Goal: Transaction & Acquisition: Purchase product/service

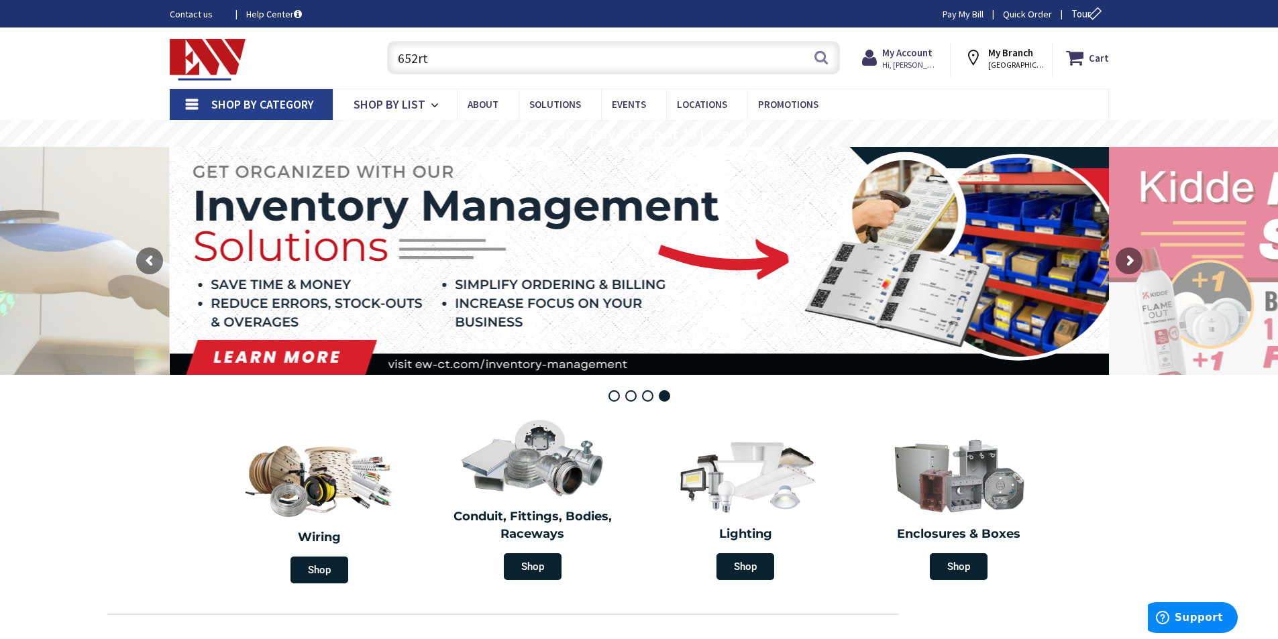
drag, startPoint x: 451, startPoint y: 56, endPoint x: 311, endPoint y: 55, distance: 140.9
click at [322, 55] on div "Toggle Nav 652rt 652rt Search Cart My Cart Close You have no items in your shop…" at bounding box center [639, 58] width 959 height 45
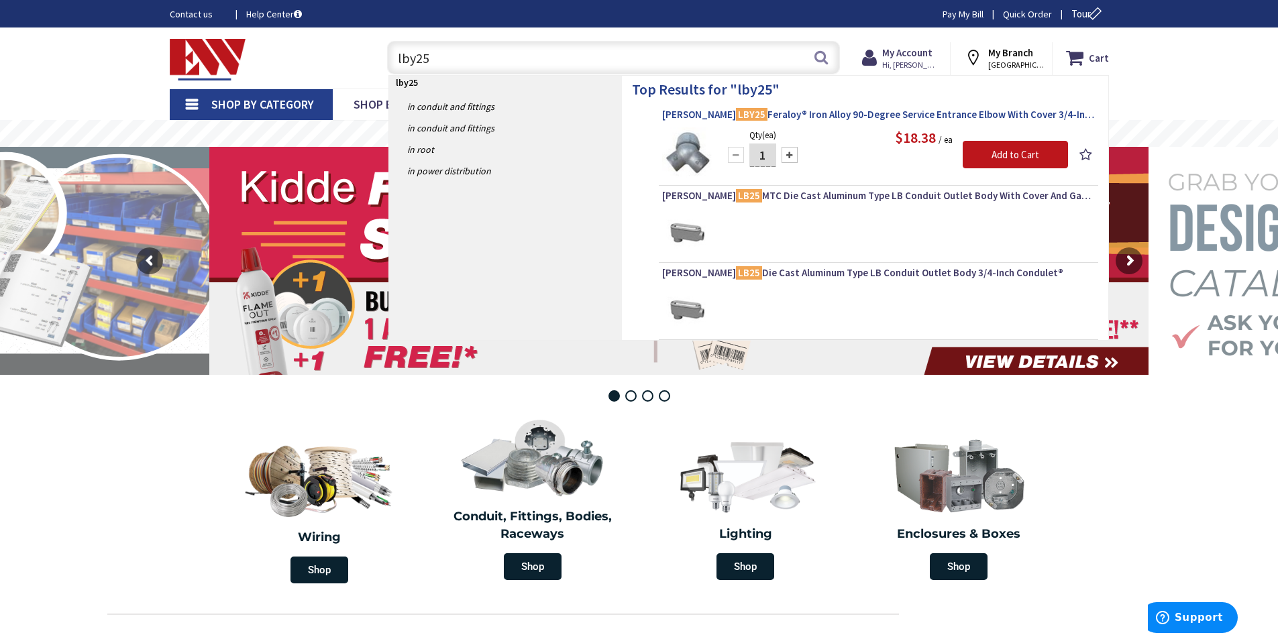
type input "lby25"
click at [855, 117] on span "Crouse-Hinds LBY25 Feraloy® Iron Alloy 90-Degree Service Entrance Elbow With Co…" at bounding box center [878, 114] width 433 height 13
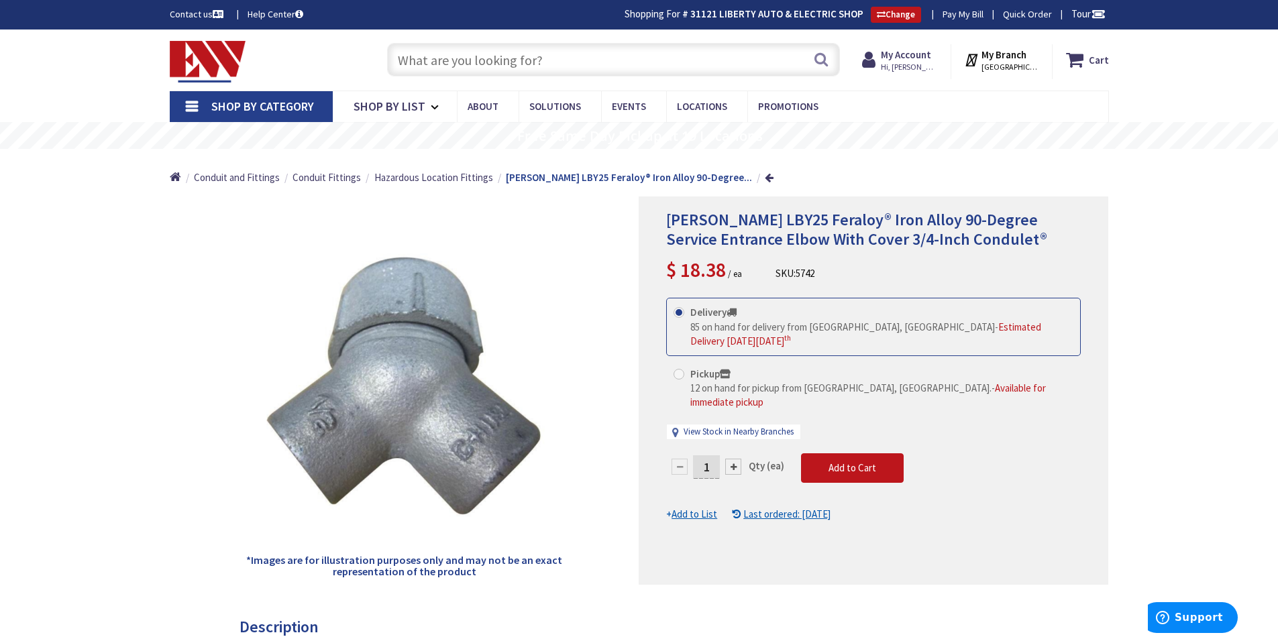
drag, startPoint x: 715, startPoint y: 440, endPoint x: 657, endPoint y: 439, distance: 58.4
click at [657, 439] on div "Crouse-Hinds LBY25 Feraloy® Iron Alloy 90-Degree Service Entrance Elbow With Co…" at bounding box center [874, 391] width 470 height 388
type input "Harley Ct, [GEOGRAPHIC_DATA], [GEOGRAPHIC_DATA], [GEOGRAPHIC_DATA]"
type input "20"
click at [749, 564] on div "Crouse-Hinds LBY25 Feraloy® Iron Alloy 90-Degree Service Entrance Elbow With Co…" at bounding box center [874, 391] width 470 height 388
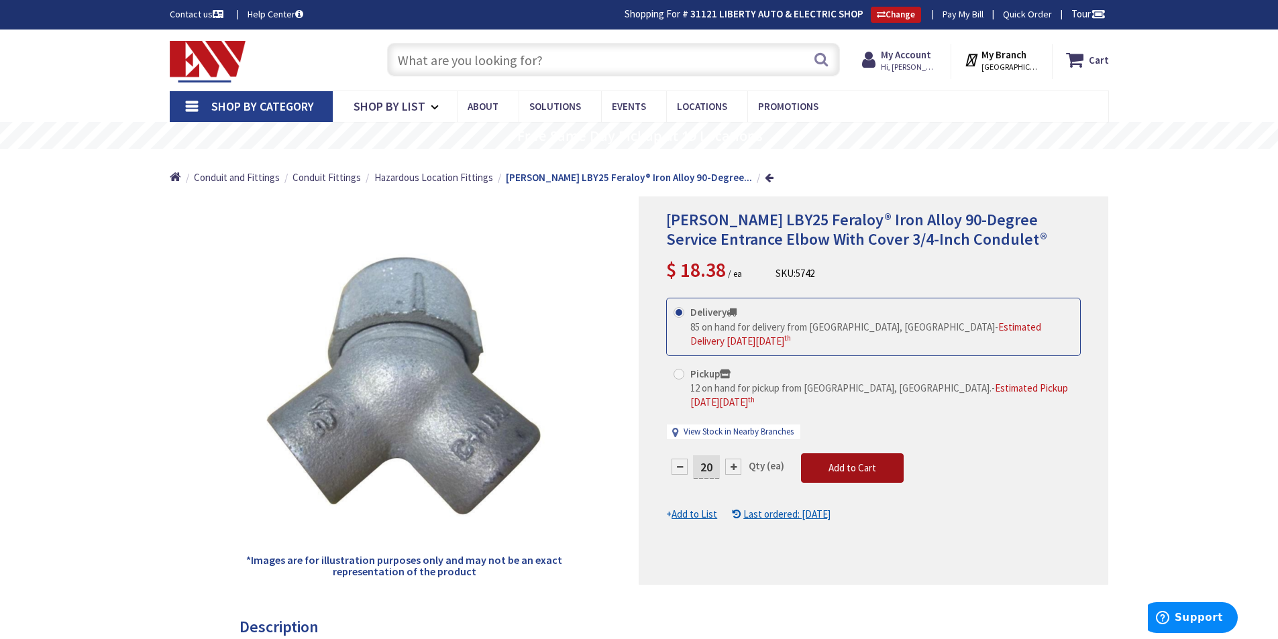
click at [852, 462] on span "Add to Cart" at bounding box center [852, 468] width 48 height 13
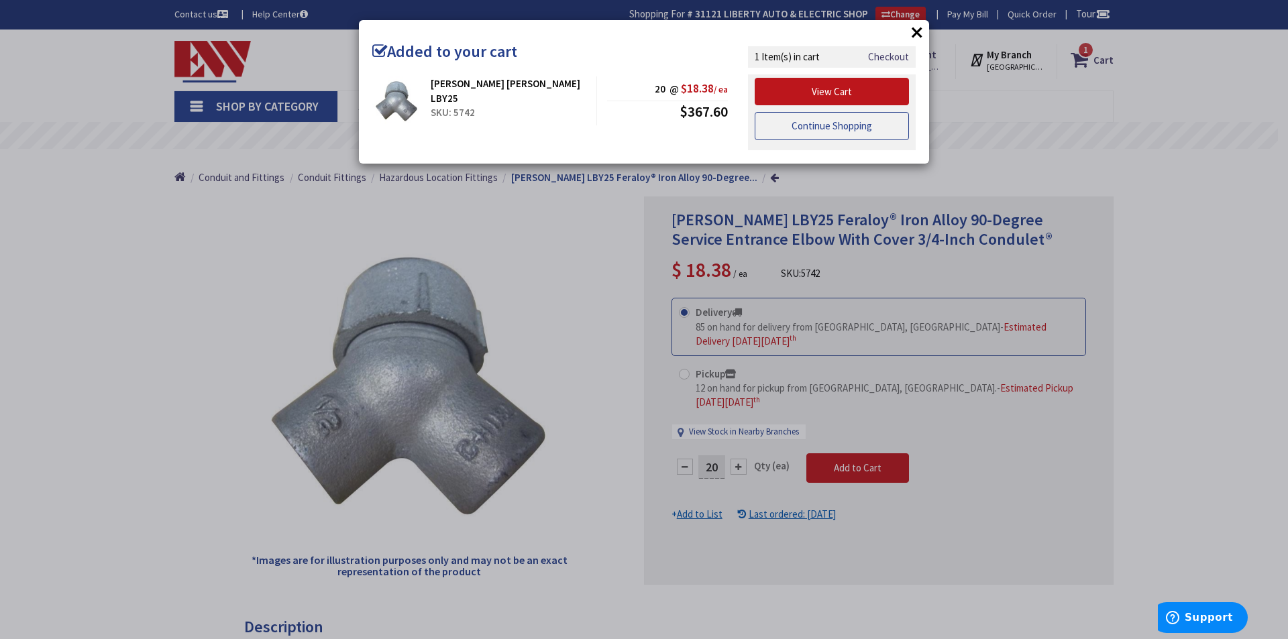
click at [830, 123] on link "Continue Shopping" at bounding box center [832, 126] width 154 height 28
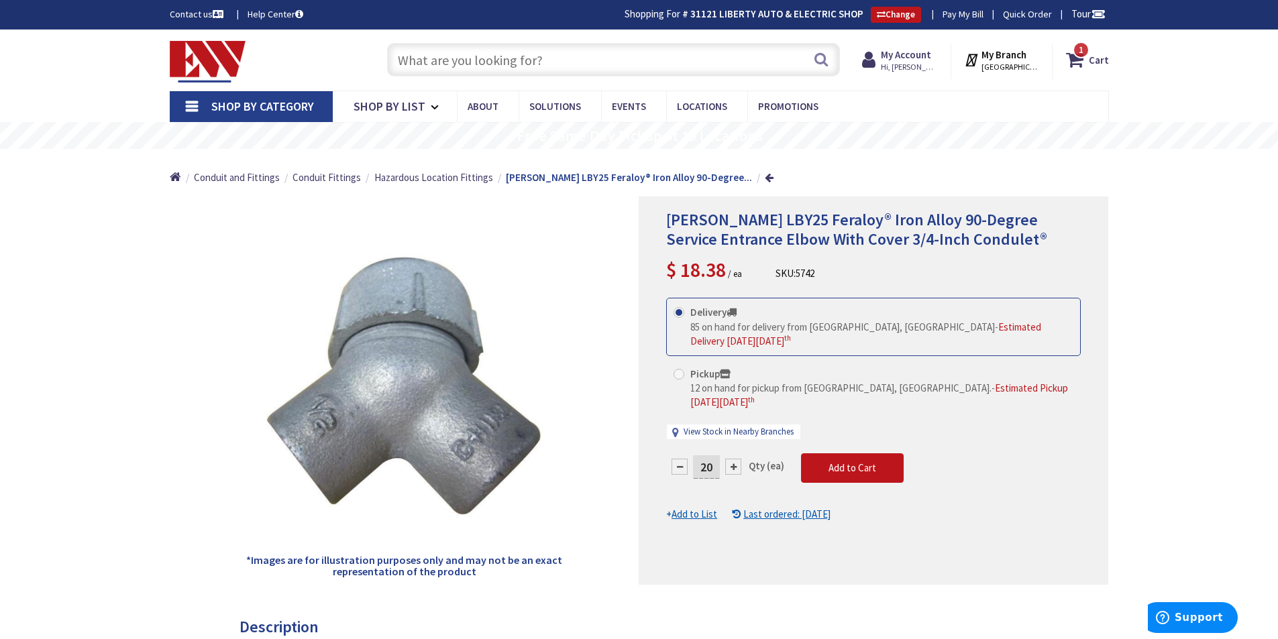
click at [545, 68] on input "text" at bounding box center [613, 60] width 453 height 34
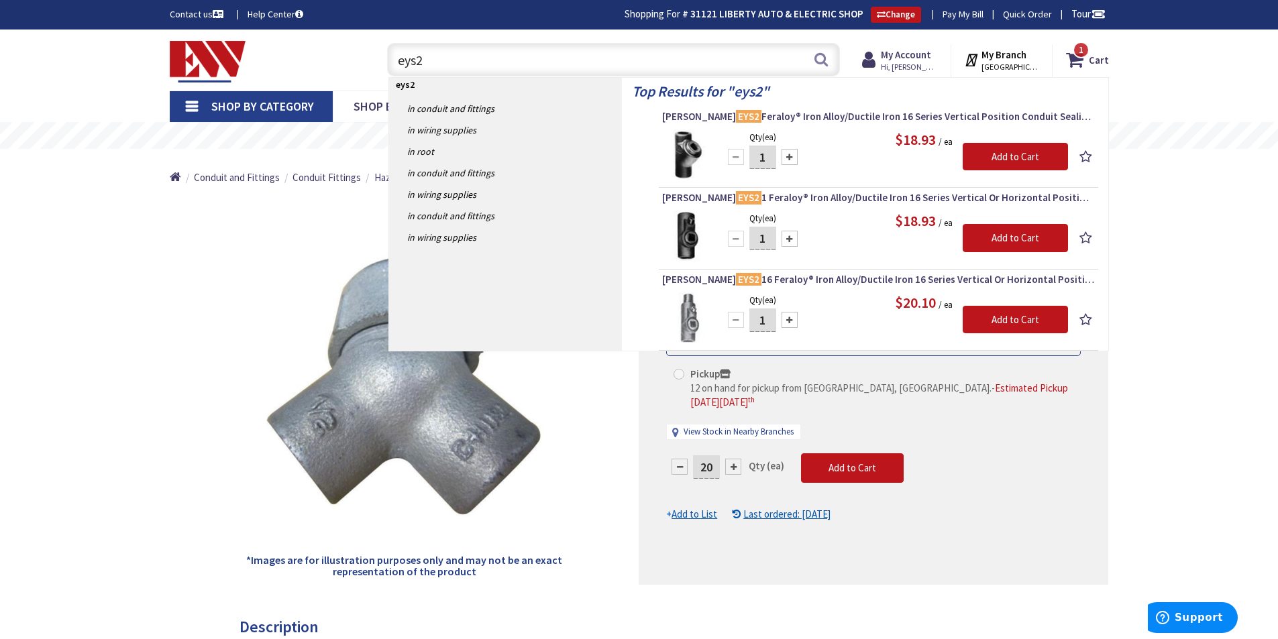
type input "eys2"
drag, startPoint x: 769, startPoint y: 156, endPoint x: 757, endPoint y: 156, distance: 12.1
click at [757, 156] on input "1" at bounding box center [762, 157] width 27 height 23
type input "20"
click at [997, 154] on input "Add to Cart" at bounding box center [1015, 157] width 105 height 28
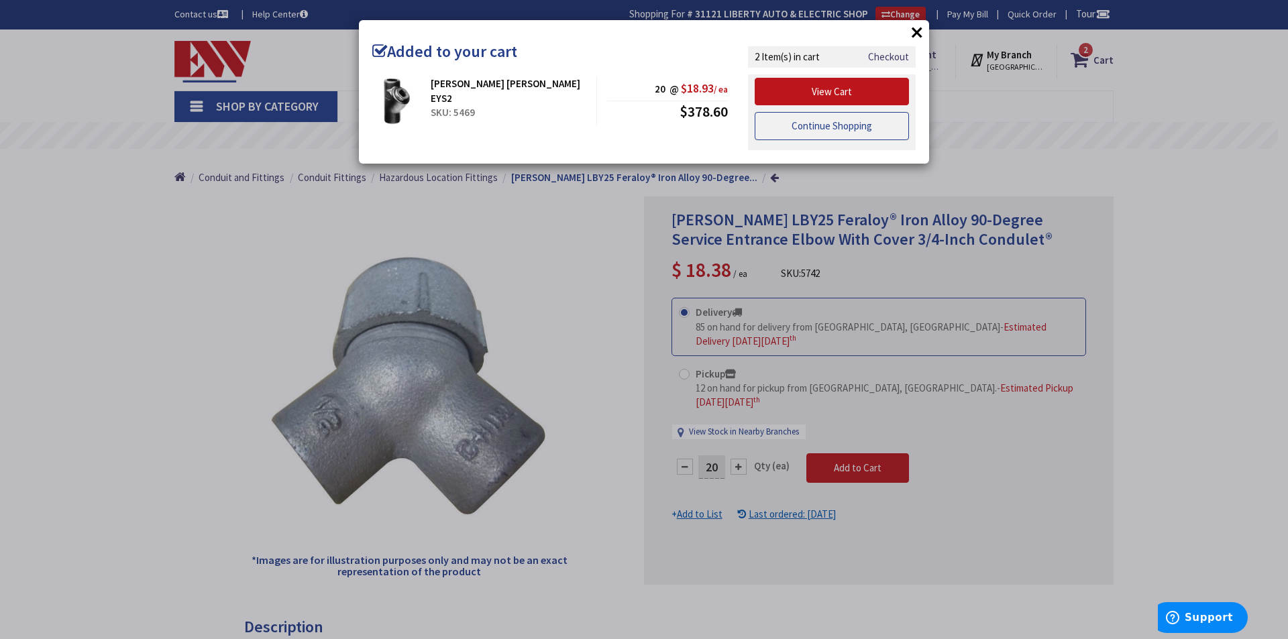
click at [794, 130] on link "Continue Shopping" at bounding box center [832, 126] width 154 height 28
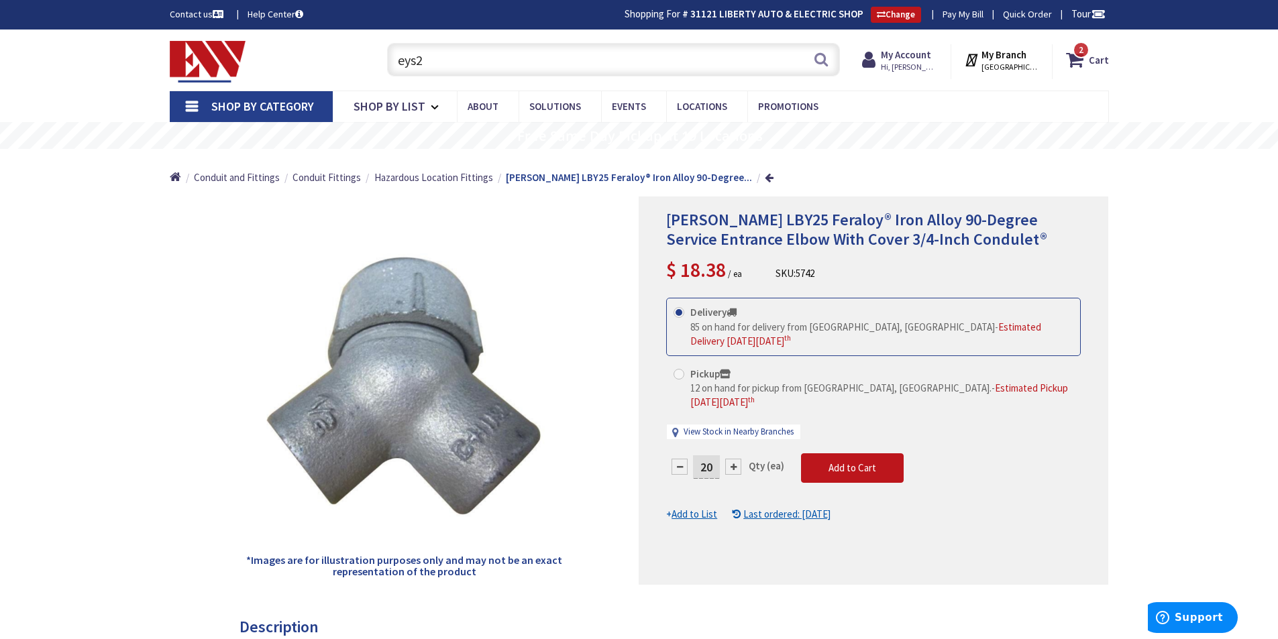
drag, startPoint x: 439, startPoint y: 55, endPoint x: 375, endPoint y: 47, distance: 64.2
click at [393, 52] on input "eys2" at bounding box center [613, 60] width 453 height 34
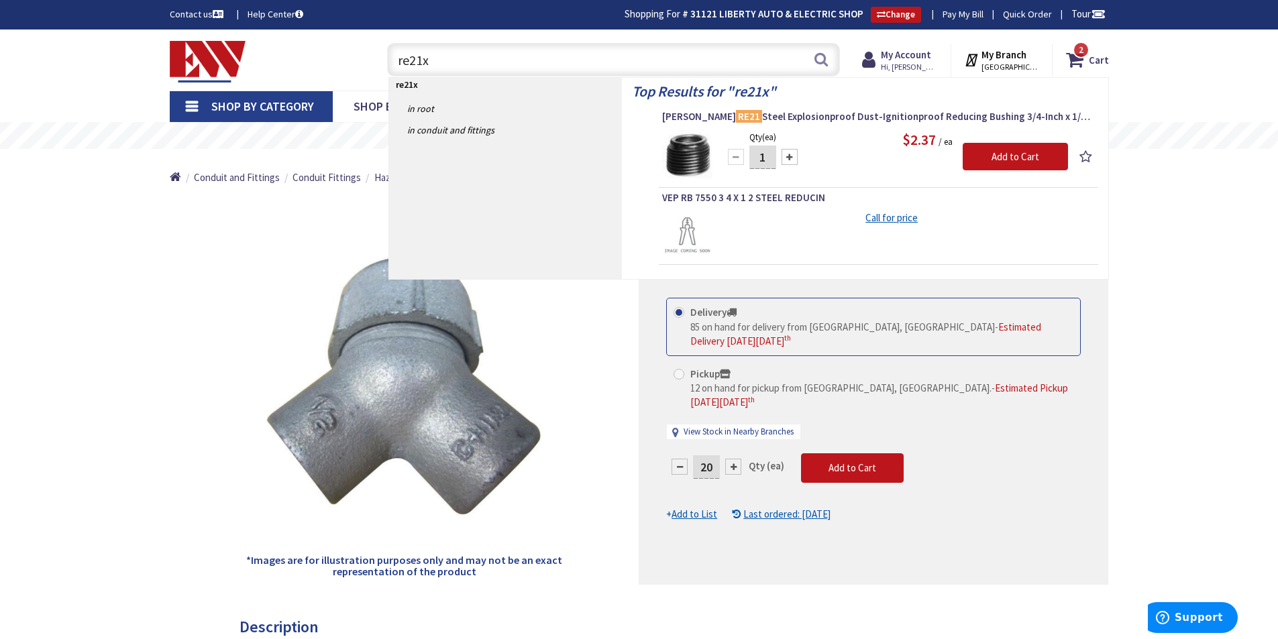
type input "re21x"
drag, startPoint x: 767, startPoint y: 156, endPoint x: 753, endPoint y: 151, distance: 14.8
click at [753, 151] on input "1" at bounding box center [762, 157] width 27 height 23
type input "25"
click at [1010, 164] on input "Add to Cart" at bounding box center [1015, 157] width 105 height 28
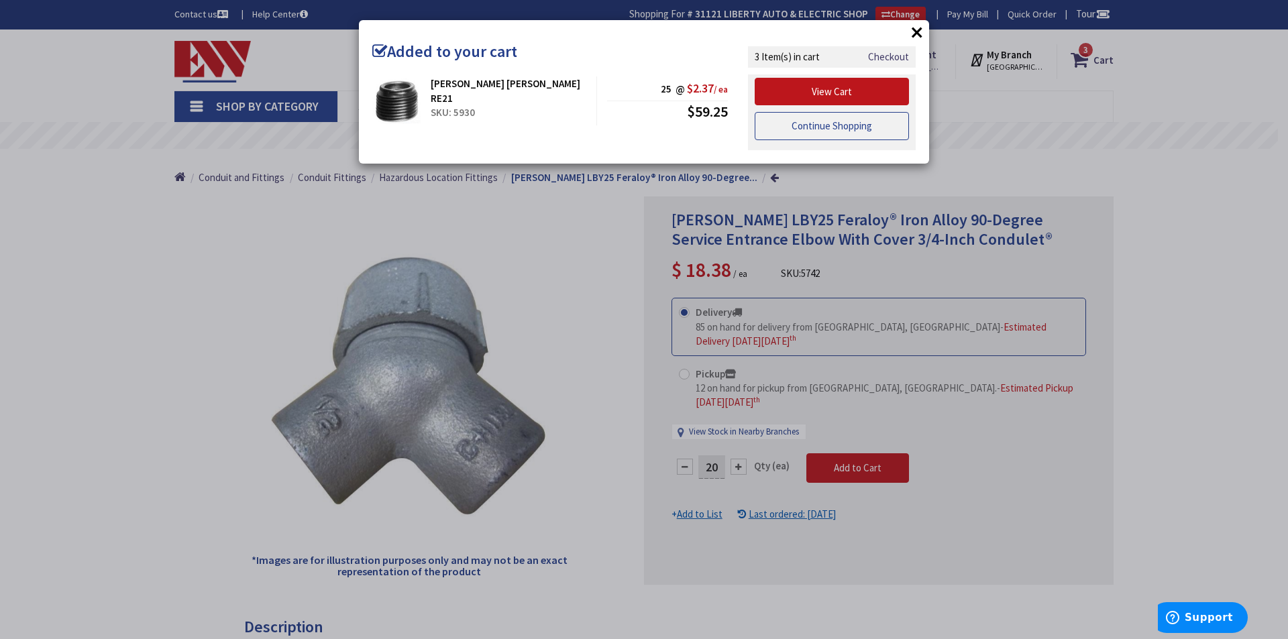
click at [830, 130] on link "Continue Shopping" at bounding box center [832, 126] width 154 height 28
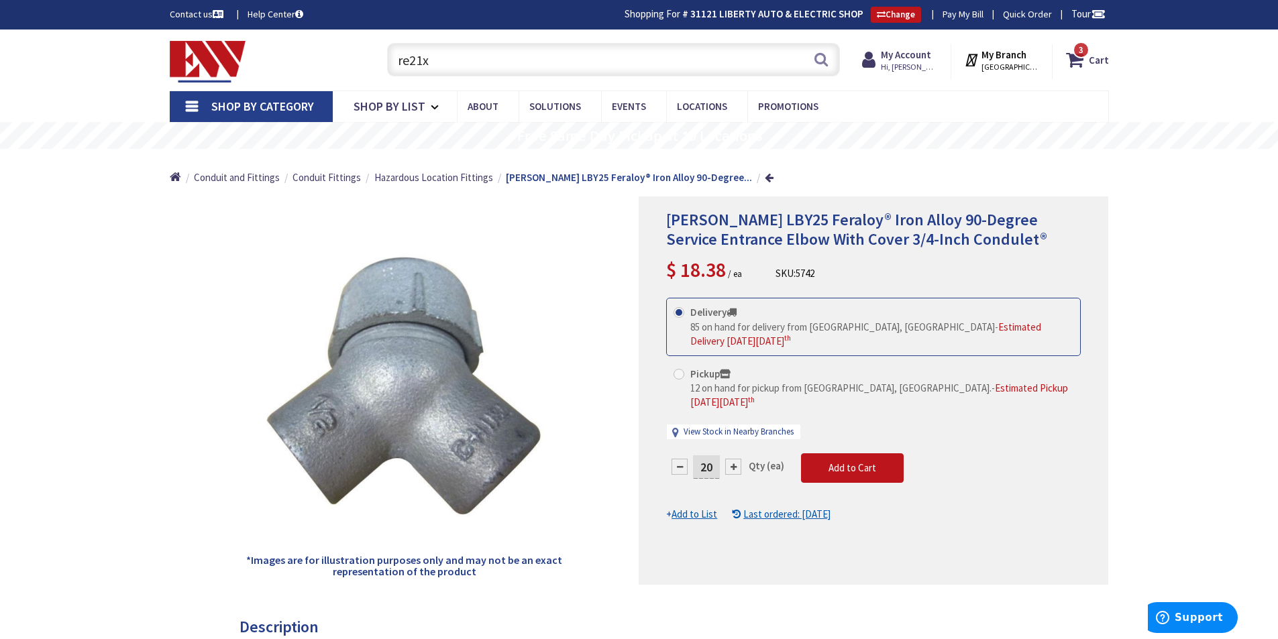
drag, startPoint x: 453, startPoint y: 64, endPoint x: 317, endPoint y: 49, distance: 137.6
click at [356, 47] on div "Toggle Nav re21x re21x Search 3 3 3 items Cart My Cart 3" at bounding box center [639, 60] width 959 height 45
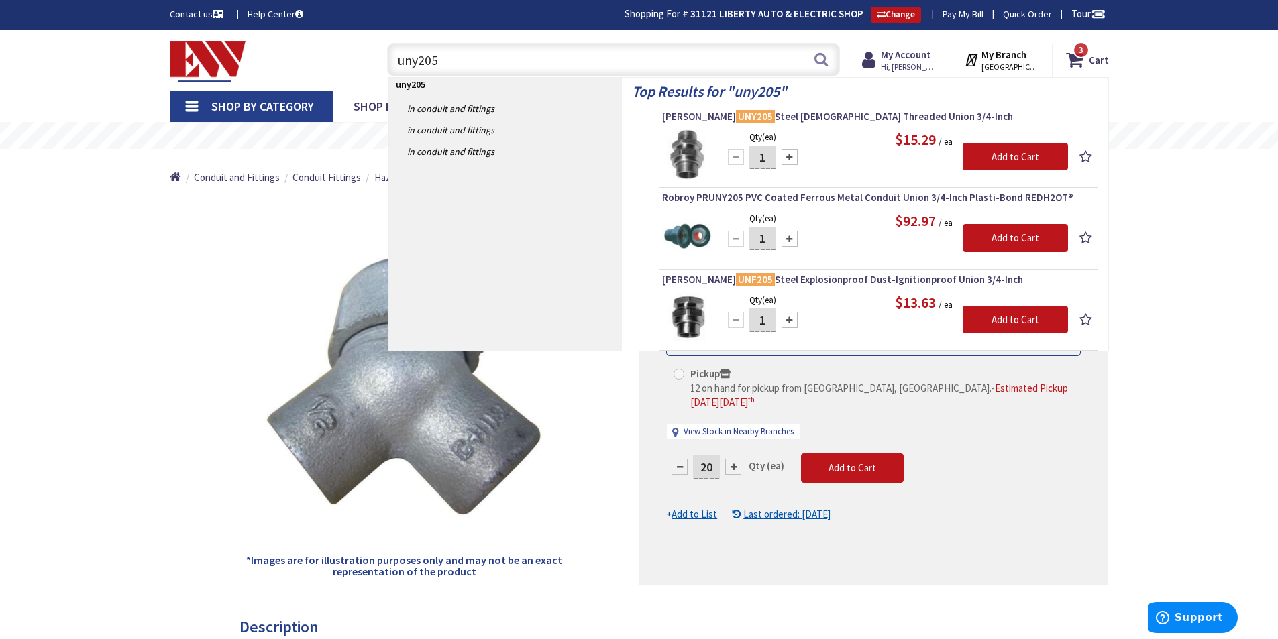
type input "uny205"
drag, startPoint x: 765, startPoint y: 163, endPoint x: 751, endPoint y: 162, distance: 14.1
click at [751, 162] on input "1" at bounding box center [762, 157] width 27 height 23
type input "10"
click at [1004, 159] on input "Add to Cart" at bounding box center [1015, 157] width 105 height 28
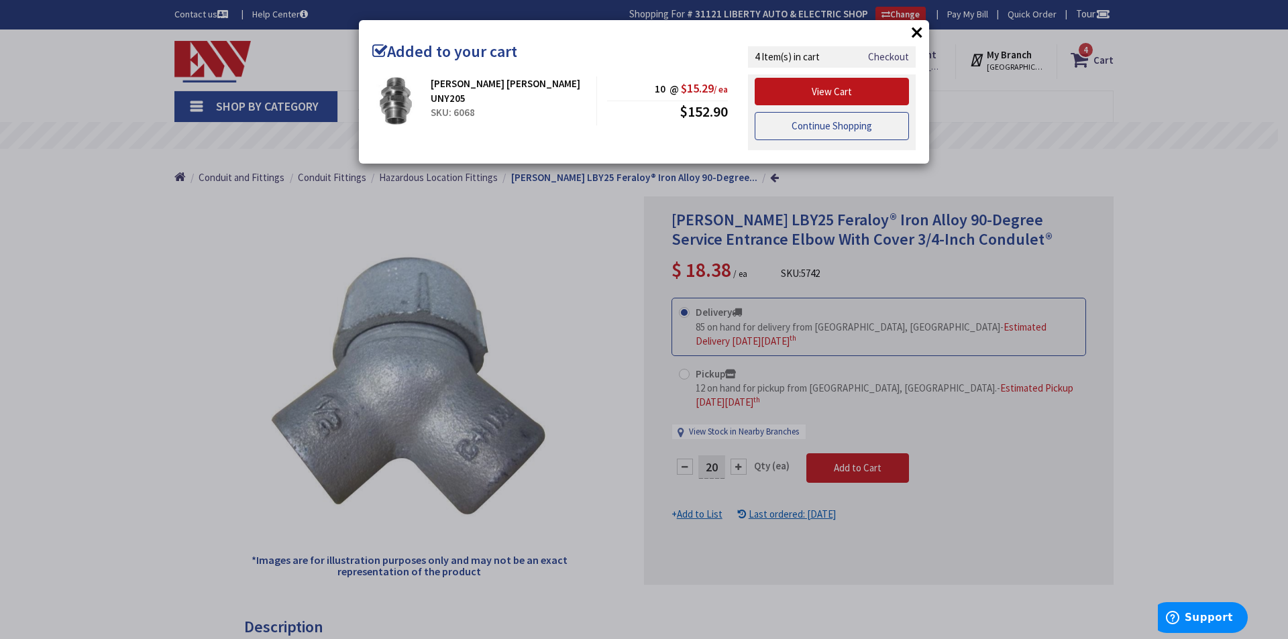
click at [824, 129] on link "Continue Shopping" at bounding box center [832, 126] width 154 height 28
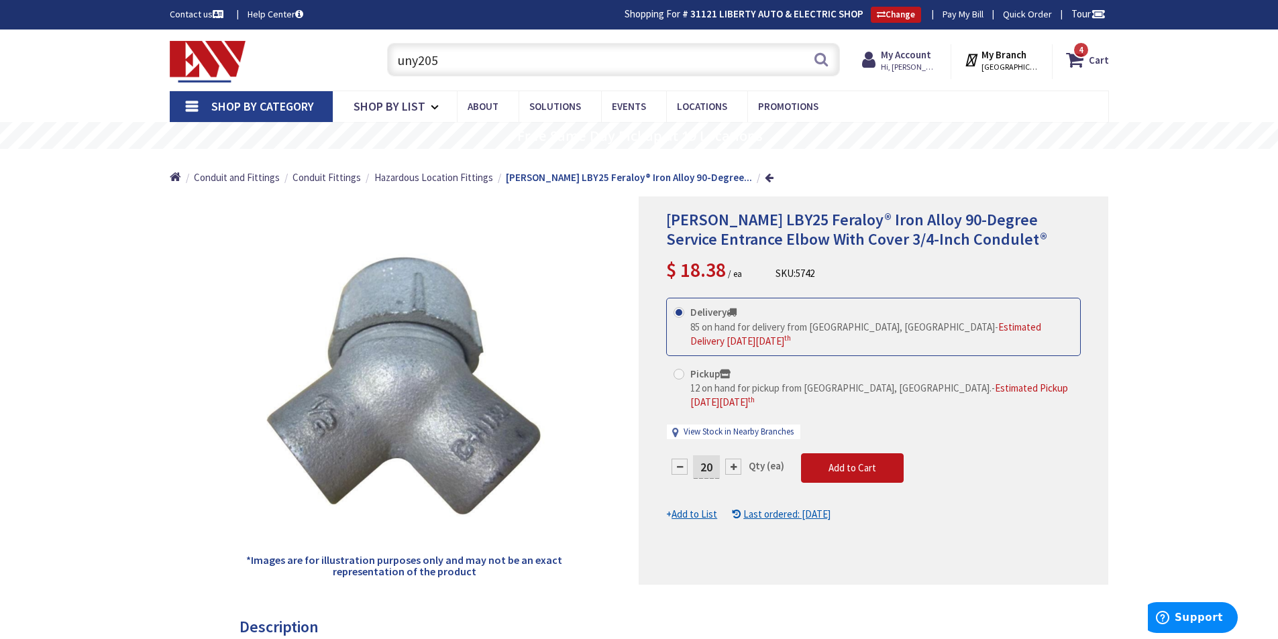
drag, startPoint x: 455, startPoint y: 58, endPoint x: 339, endPoint y: 48, distance: 115.9
click at [339, 48] on div "Toggle Nav uny205 uny205 Search 4 4 4 items Cart My Cart 4" at bounding box center [639, 60] width 959 height 45
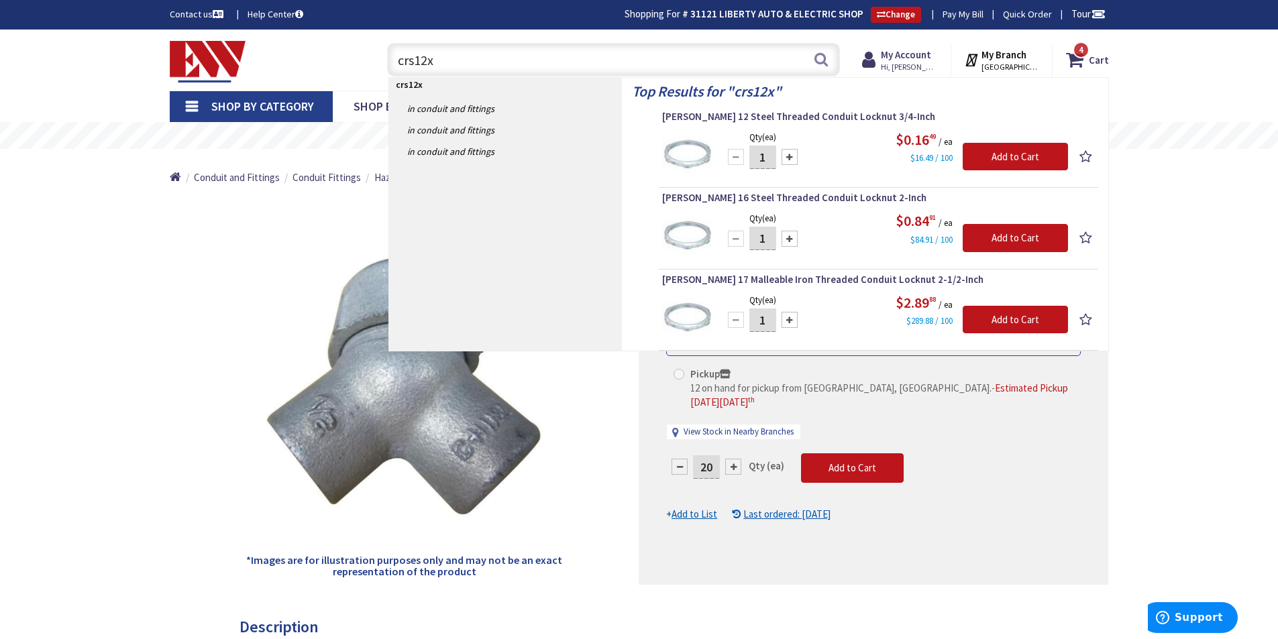
type input "crs12x"
drag, startPoint x: 770, startPoint y: 160, endPoint x: 743, endPoint y: 158, distance: 26.9
click at [743, 158] on div "1" at bounding box center [762, 157] width 81 height 27
type input "50"
click at [1000, 155] on input "Add to Cart" at bounding box center [1015, 157] width 105 height 28
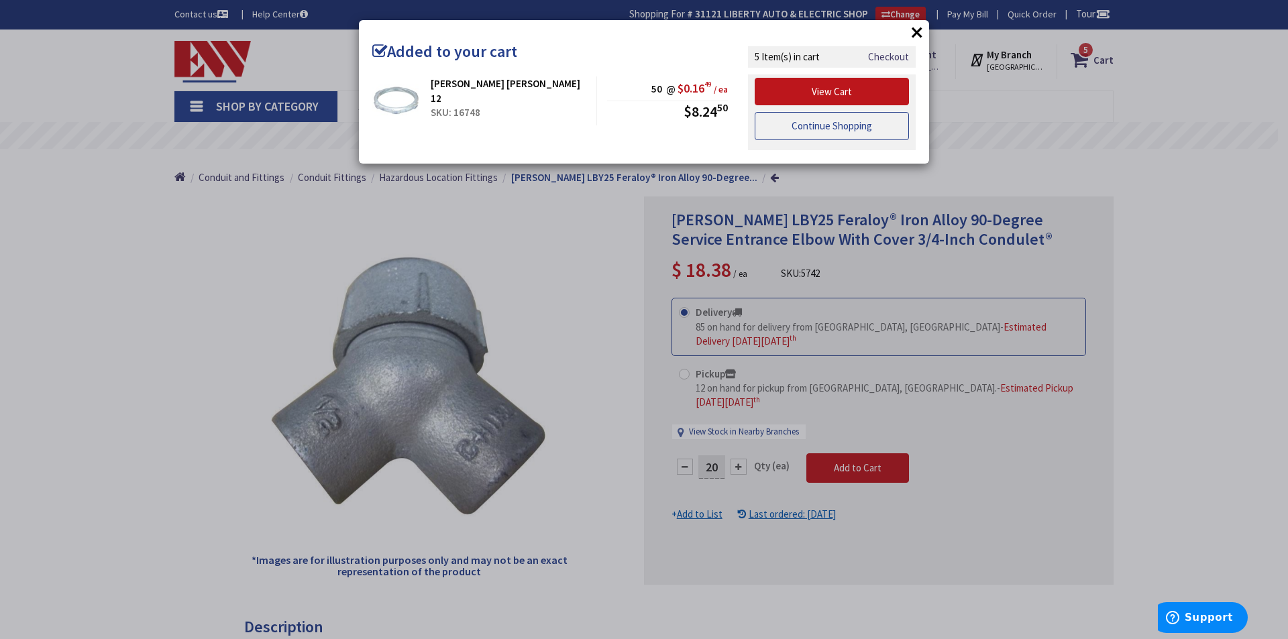
click at [830, 127] on link "Continue Shopping" at bounding box center [832, 126] width 154 height 28
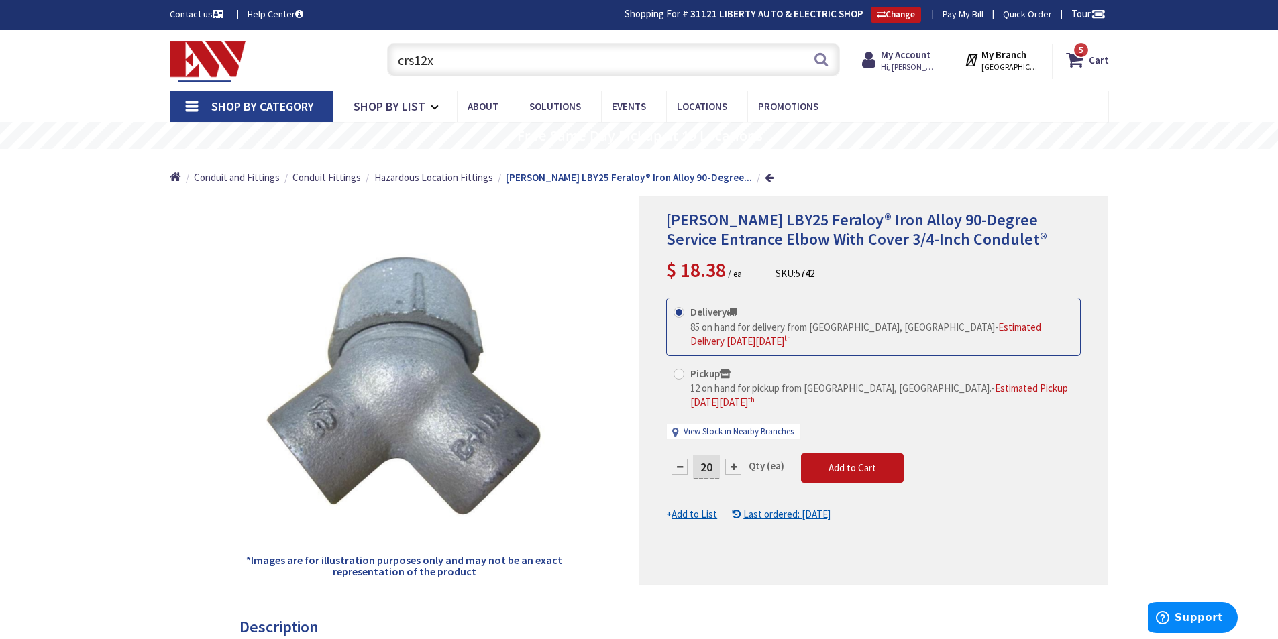
drag, startPoint x: 434, startPoint y: 59, endPoint x: 378, endPoint y: 59, distance: 55.7
click at [378, 59] on div "crs12x crs12x Search 5" at bounding box center [610, 59] width 480 height 43
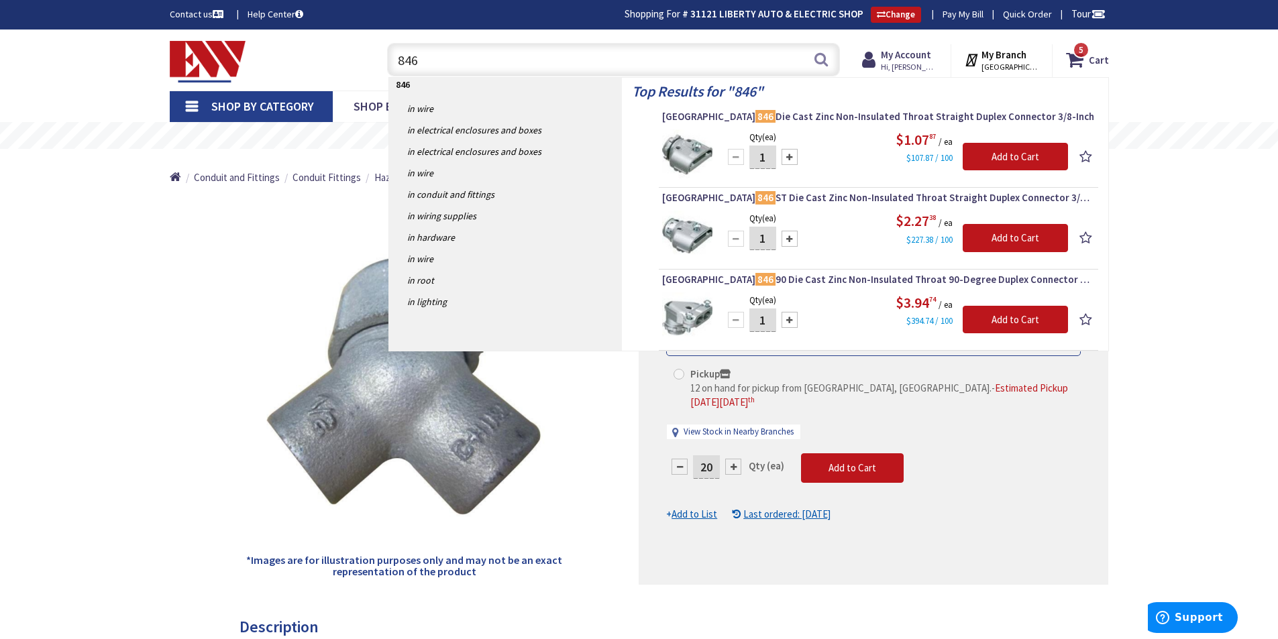
type input "846"
drag, startPoint x: 770, startPoint y: 157, endPoint x: 755, endPoint y: 158, distance: 15.4
click at [755, 158] on input "1" at bounding box center [762, 157] width 27 height 23
type input "20"
click at [1006, 154] on input "Add to Cart" at bounding box center [1015, 157] width 105 height 28
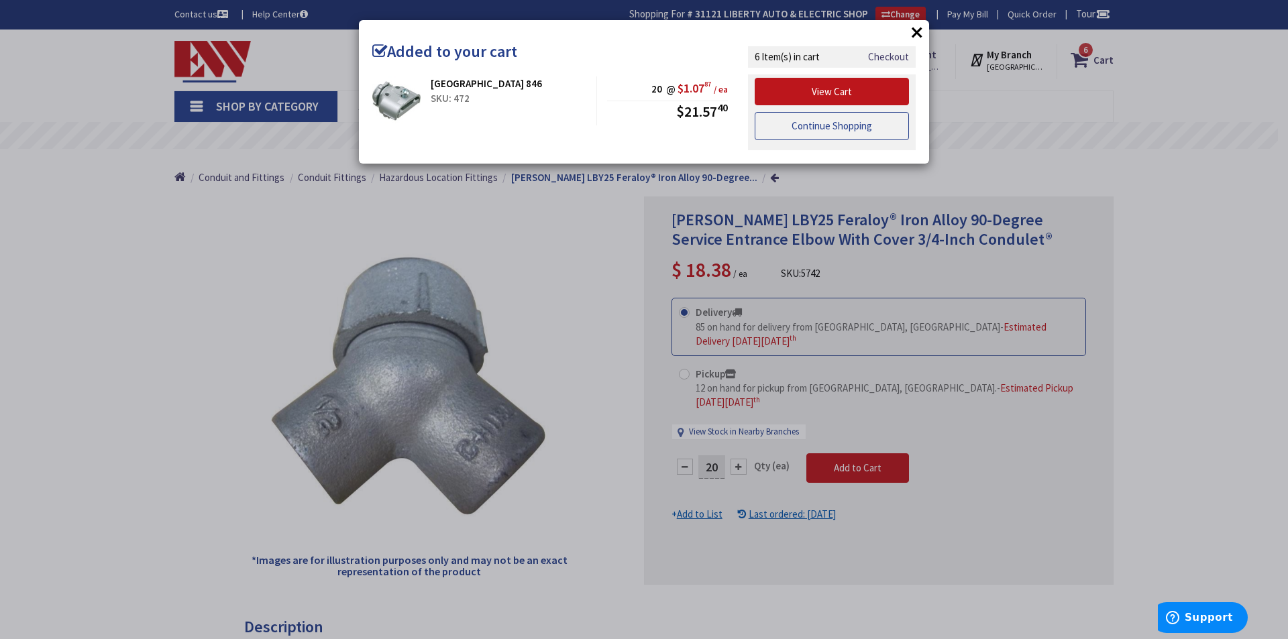
click at [786, 131] on link "Continue Shopping" at bounding box center [832, 126] width 154 height 28
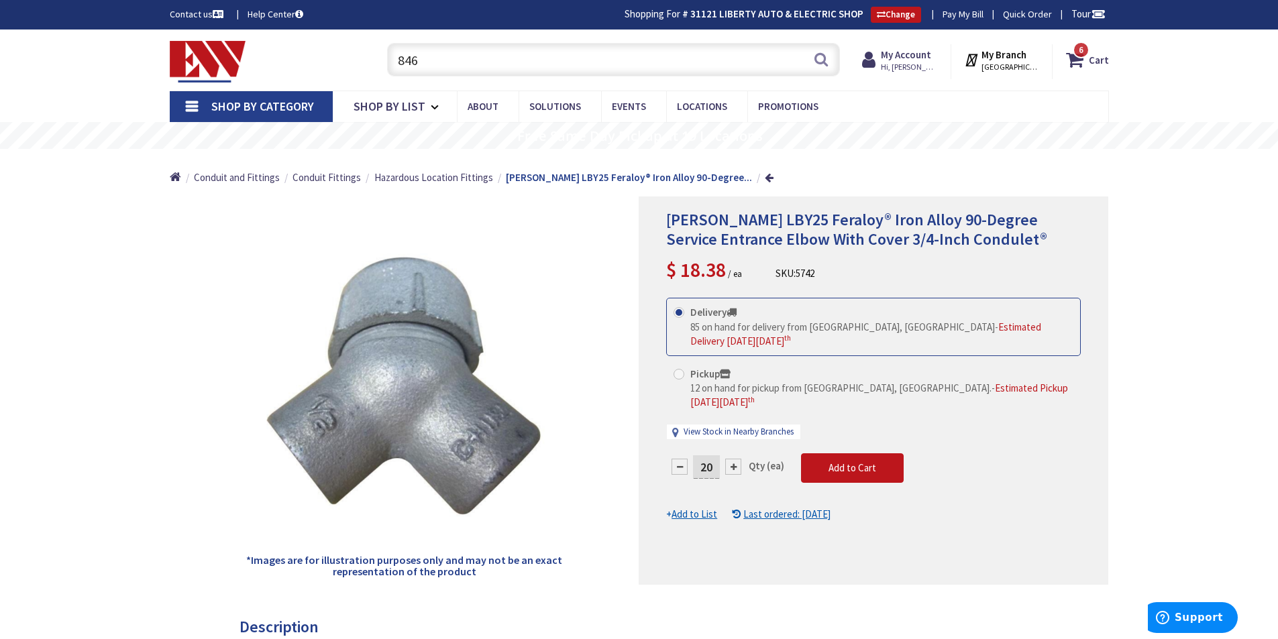
drag, startPoint x: 509, startPoint y: 63, endPoint x: 209, endPoint y: 66, distance: 299.9
click at [228, 64] on div "Toggle Nav 846 846 Search 6 6 6 items Cart My Cart 6" at bounding box center [639, 60] width 959 height 45
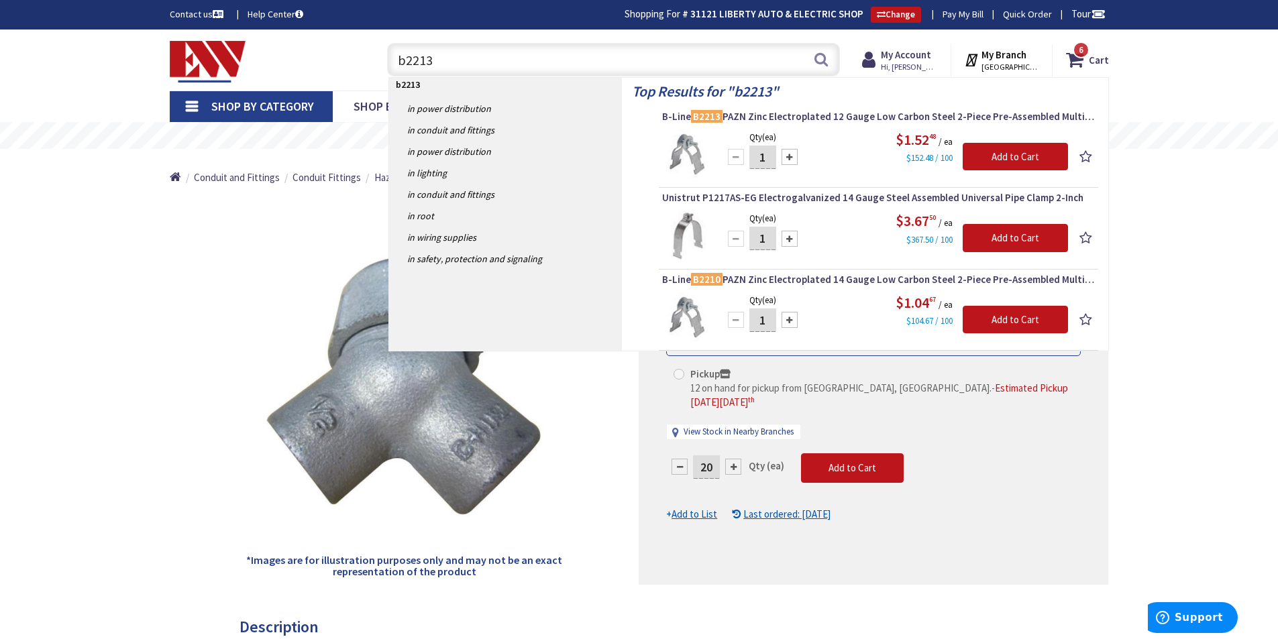
type input "b2213"
drag, startPoint x: 767, startPoint y: 156, endPoint x: 753, endPoint y: 156, distance: 13.4
click at [753, 156] on input "1" at bounding box center [762, 157] width 27 height 23
type input "10"
click at [1014, 159] on input "Add to Cart" at bounding box center [1015, 157] width 105 height 28
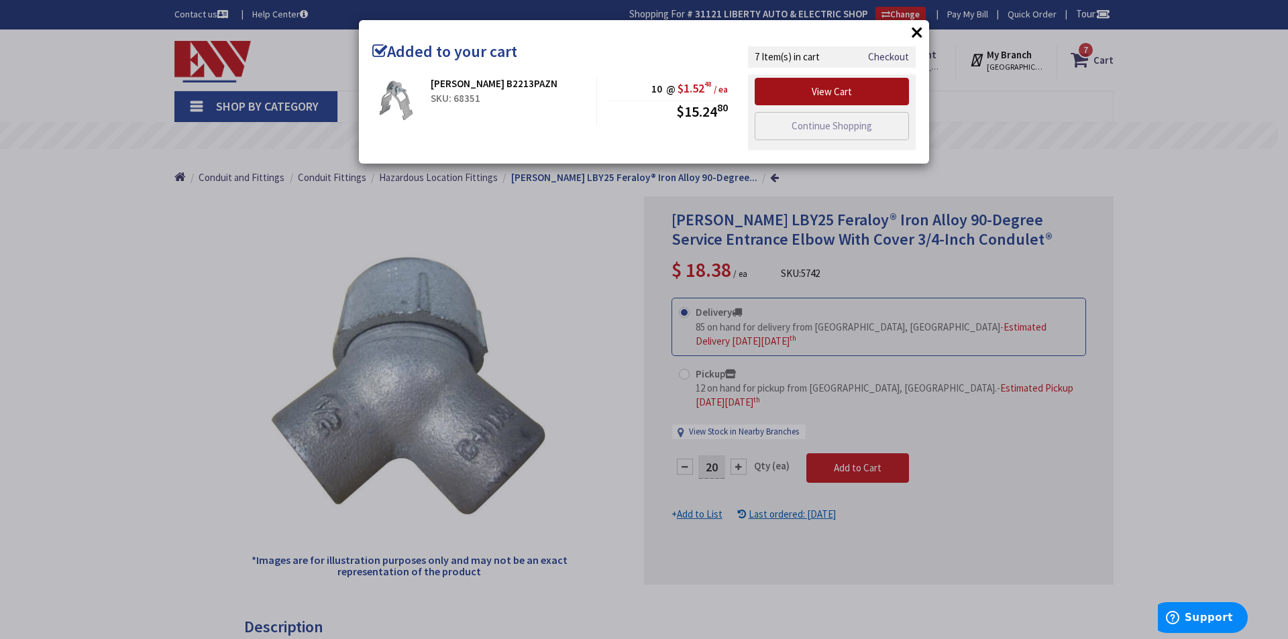
click at [835, 91] on link "View Cart" at bounding box center [832, 92] width 154 height 28
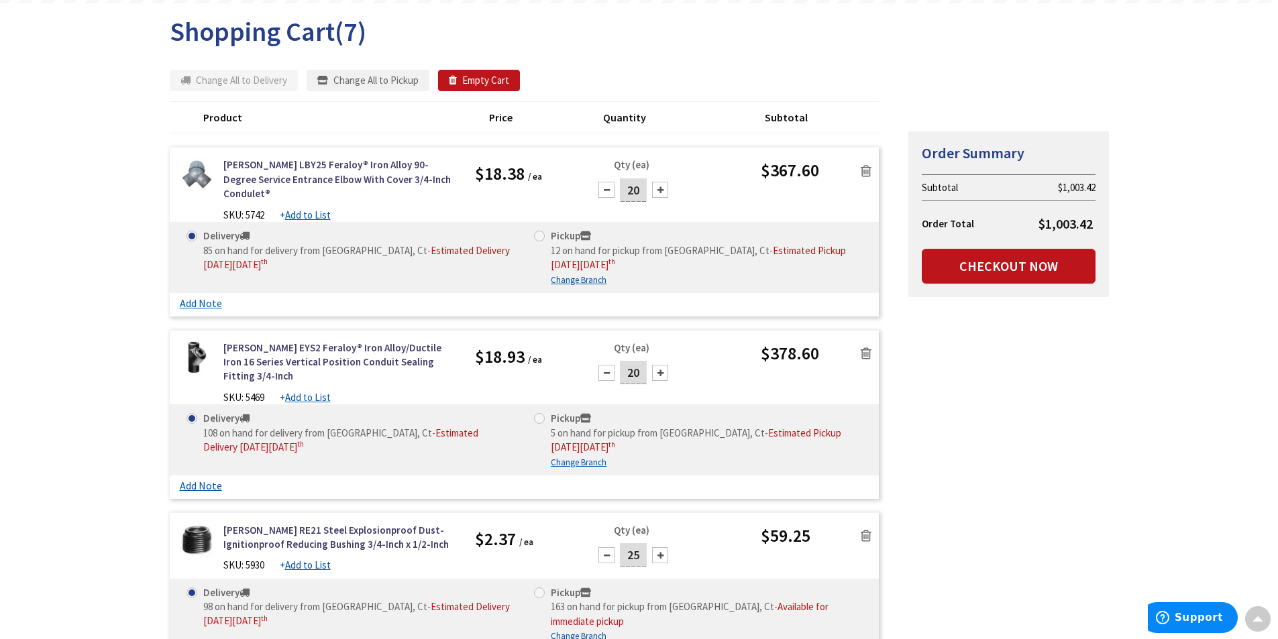
scroll to position [134, 0]
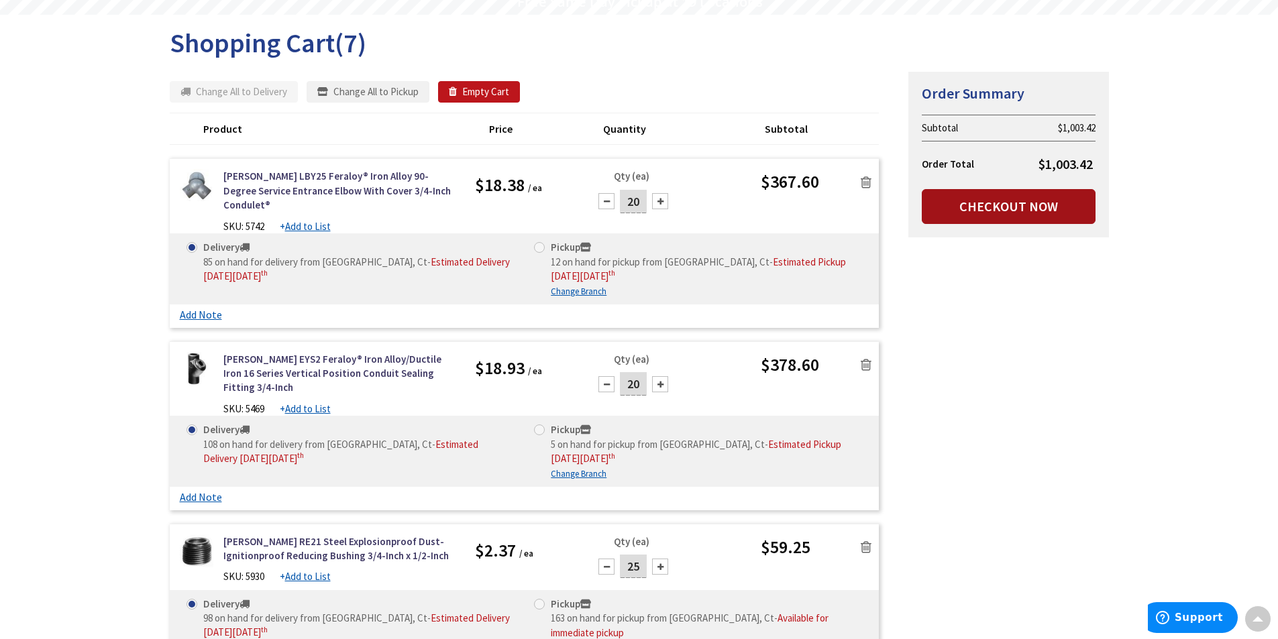
click at [999, 215] on link "Checkout Now" at bounding box center [1009, 206] width 174 height 35
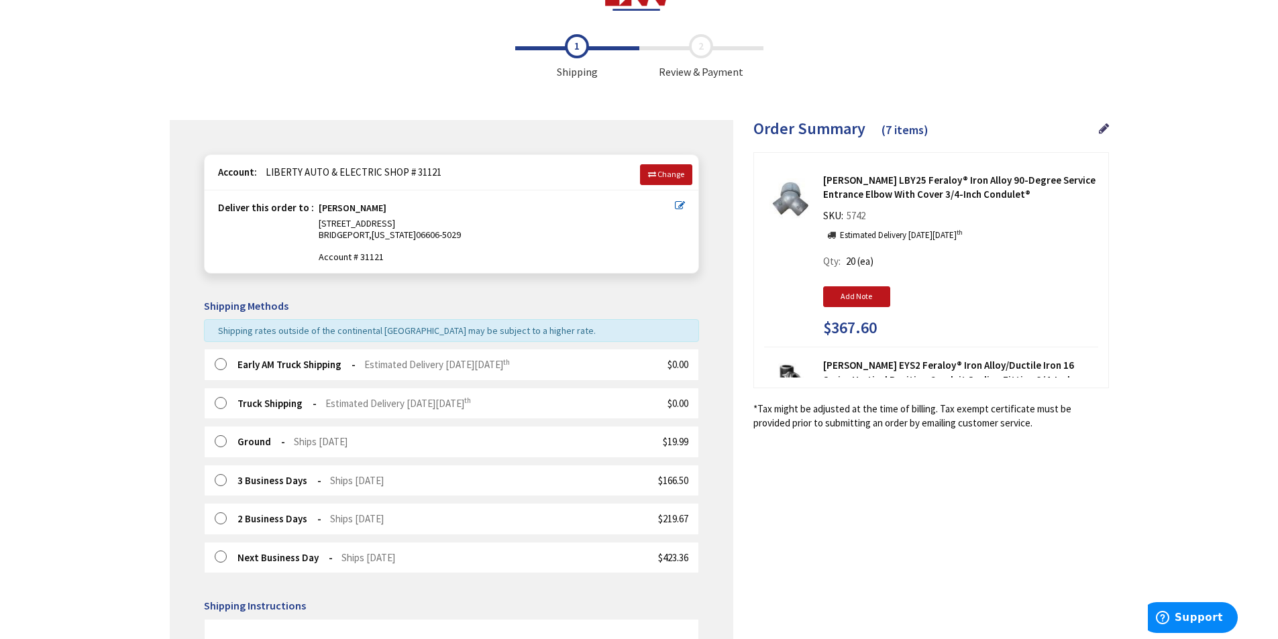
scroll to position [67, 0]
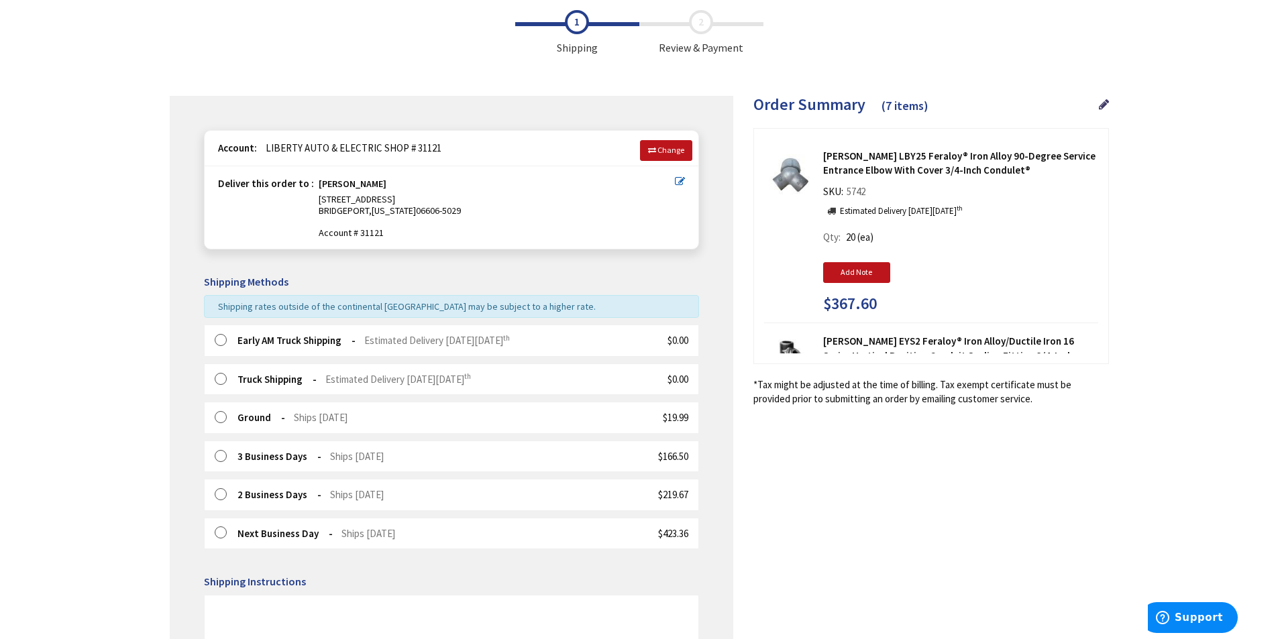
click at [221, 341] on label at bounding box center [225, 340] width 21 height 13
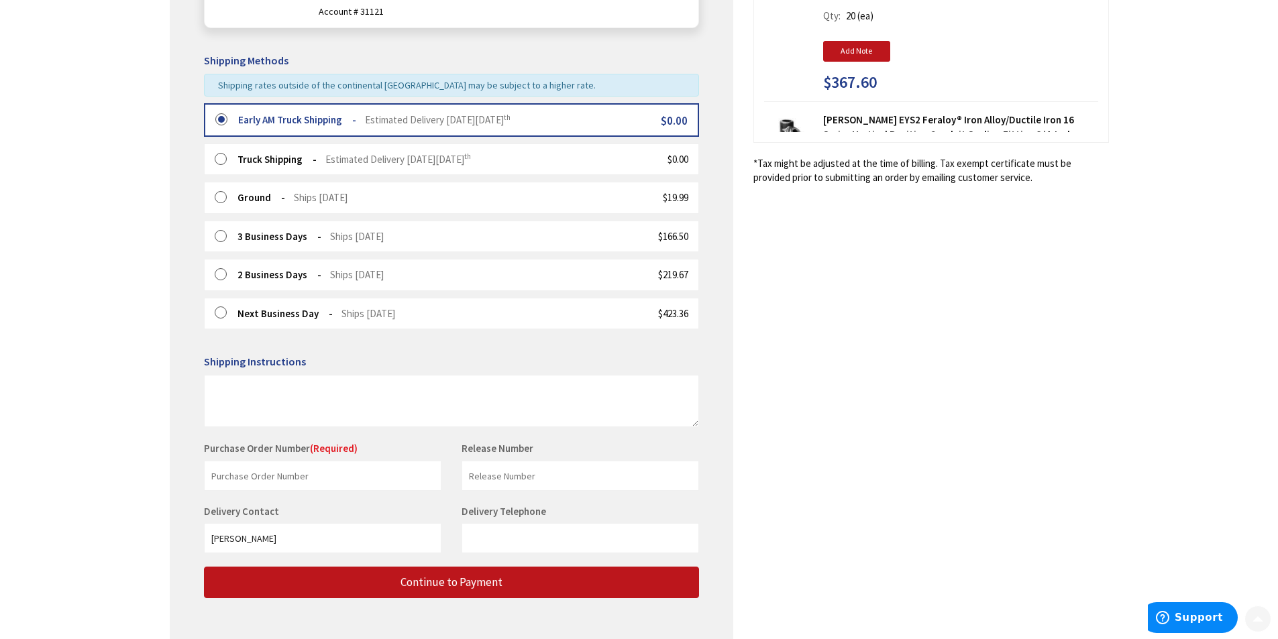
scroll to position [335, 0]
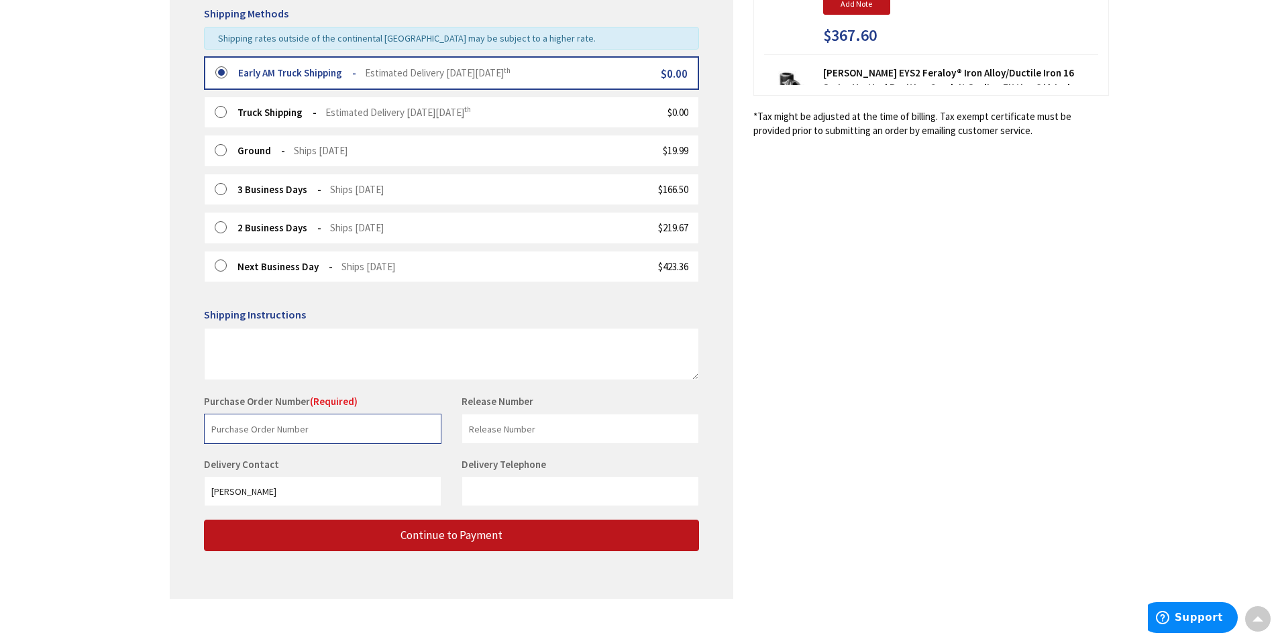
click at [302, 419] on input "text" at bounding box center [322, 429] width 237 height 30
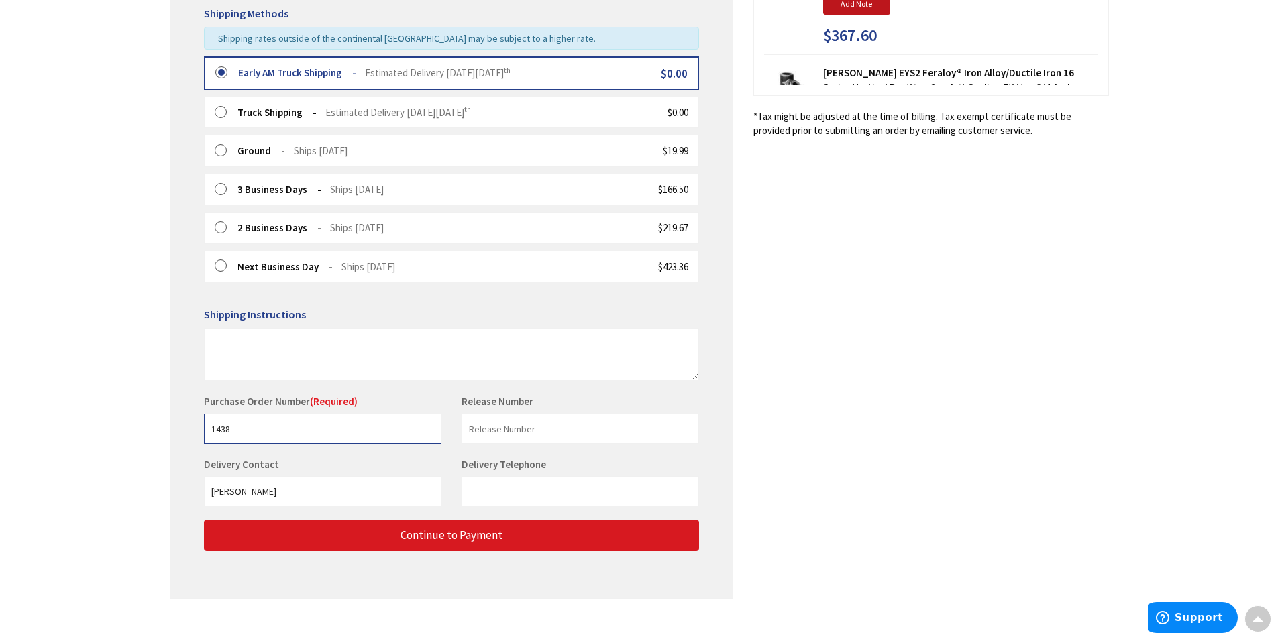
type input "1438"
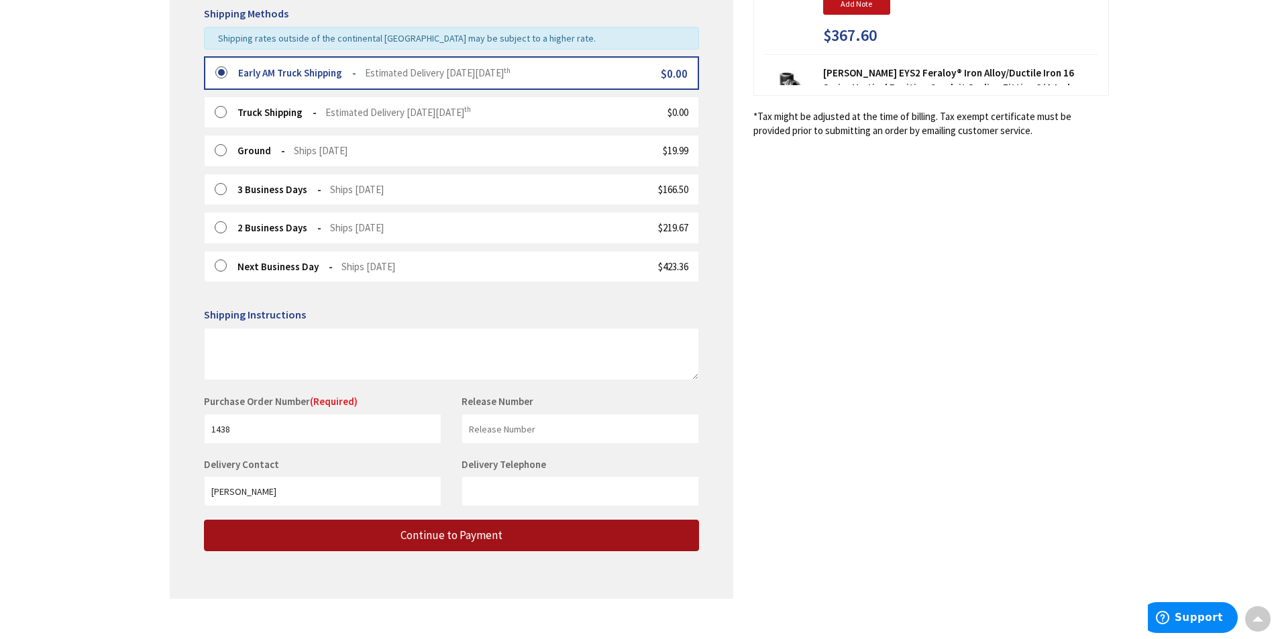
click at [450, 537] on span "Continue to Payment" at bounding box center [451, 535] width 102 height 15
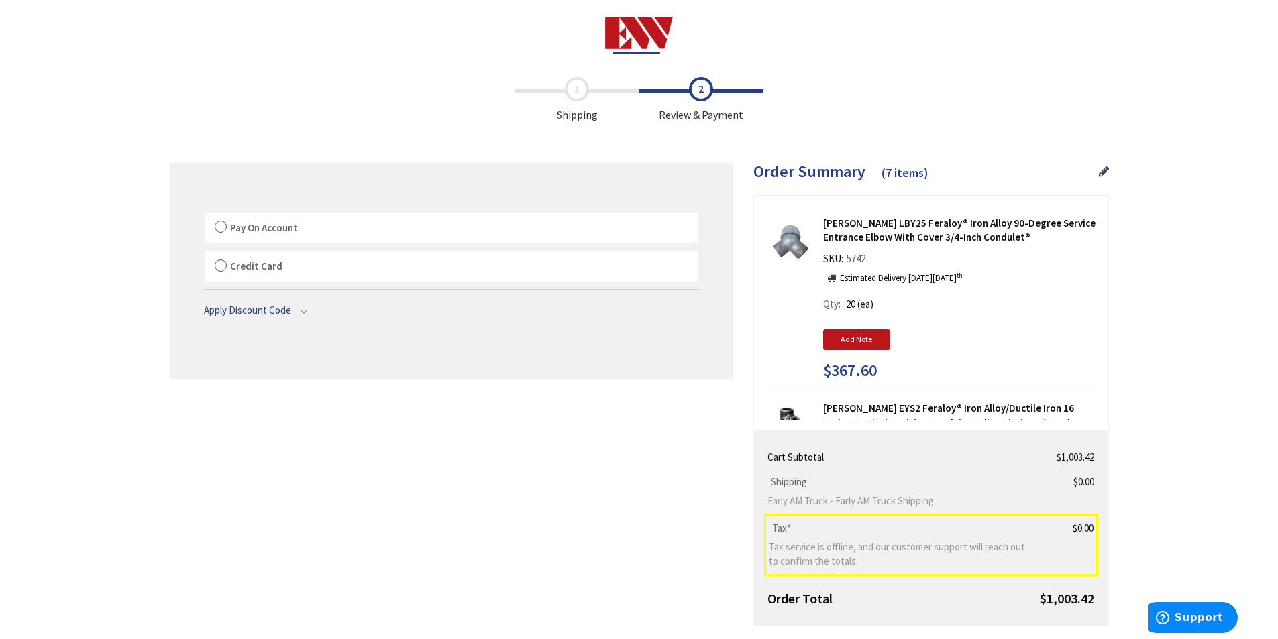
click at [219, 229] on label "Pay On Account" at bounding box center [452, 228] width 494 height 31
click at [205, 215] on input "Pay On Account" at bounding box center [205, 215] width 0 height 0
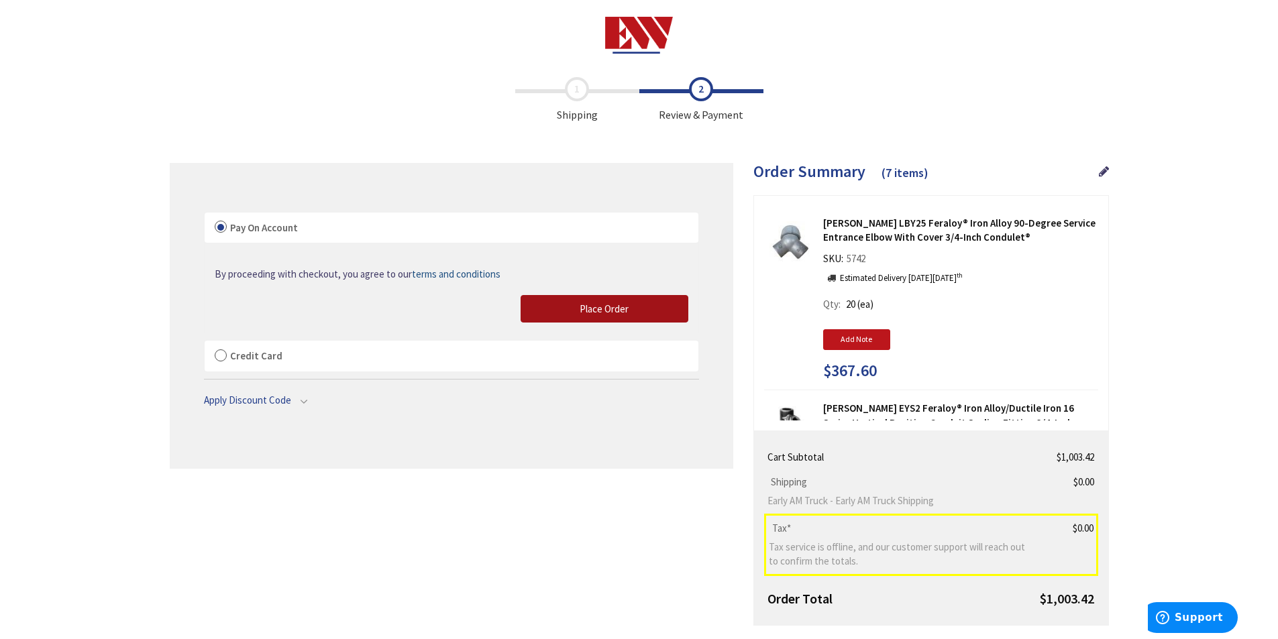
click at [590, 305] on span "Place Order" at bounding box center [604, 309] width 49 height 13
